Goal: Use online tool/utility: Utilize a website feature to perform a specific function

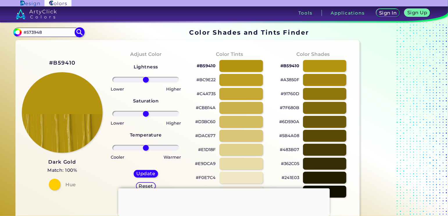
type input "#573948"
click at [80, 32] on img at bounding box center [80, 32] width 10 height 10
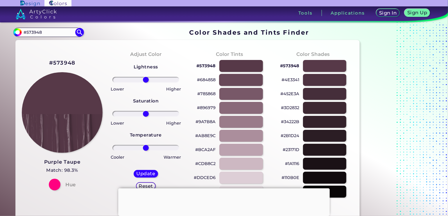
click at [238, 81] on div at bounding box center [241, 80] width 44 height 12
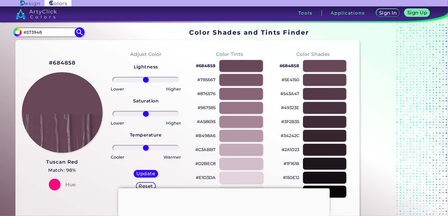
click at [79, 33] on img at bounding box center [80, 32] width 10 height 10
type input "#573948"
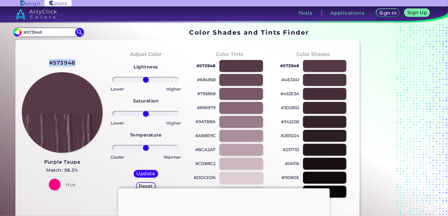
drag, startPoint x: 76, startPoint y: 62, endPoint x: 49, endPoint y: 62, distance: 26.5
click at [49, 62] on div "#573948 Purple Taupe Match: 98.3% Hue" at bounding box center [62, 124] width 84 height 158
copy h2 "#573948"
click at [114, 61] on div "Lightness Saturation Temperature Lower Higher Lower Higher Cooler Warmer Update…" at bounding box center [146, 129] width 74 height 140
